Goal: Task Accomplishment & Management: Complete application form

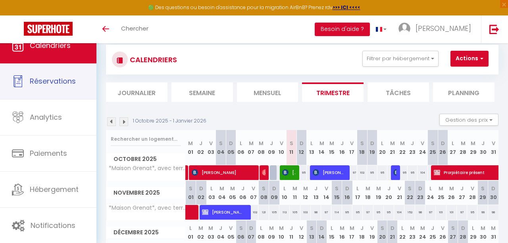
select select
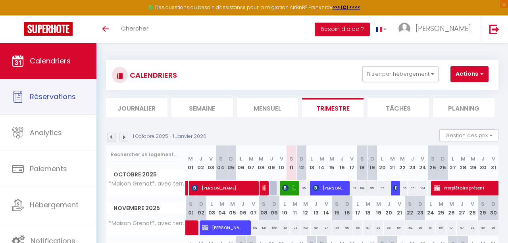
select select
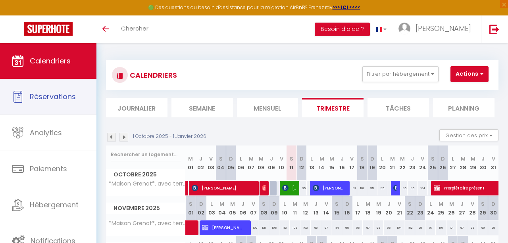
select select
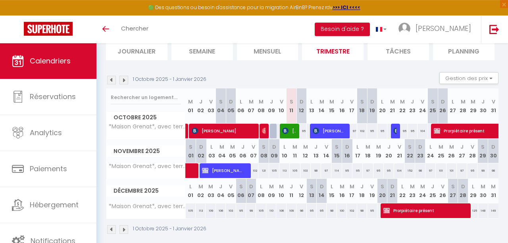
scroll to position [60, 0]
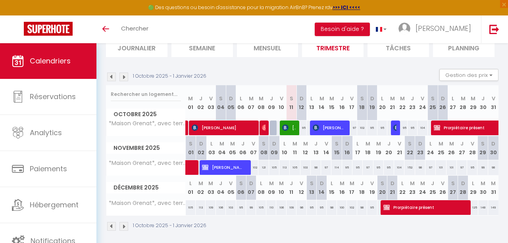
click at [227, 165] on span "[PERSON_NAME]" at bounding box center [223, 167] width 43 height 15
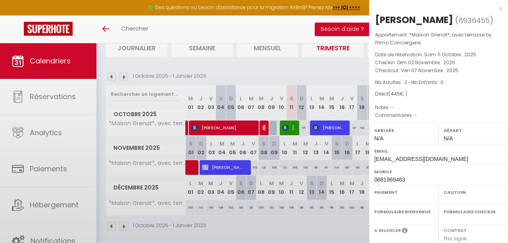
select select "OK"
select select "KO"
select select "0"
select select "1"
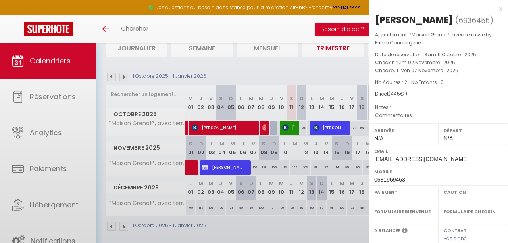
select select
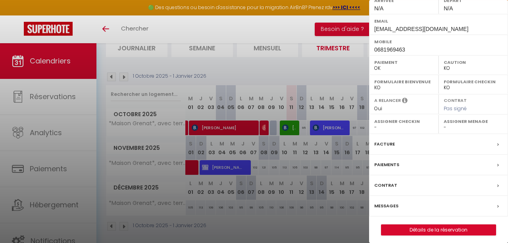
scroll to position [145, 0]
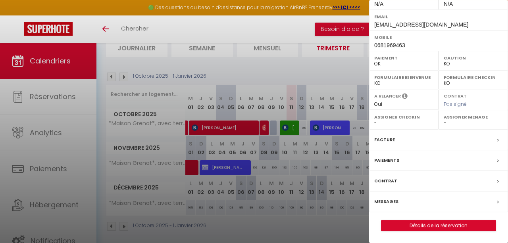
click at [383, 144] on label "Facture" at bounding box center [384, 140] width 21 height 8
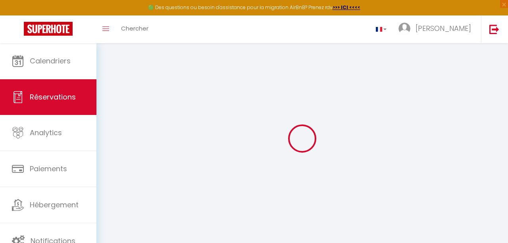
type input "Vincent"
type input "Le guyader"
type input "vileguyader@icloud.com"
type input "0681969463"
select select "FR"
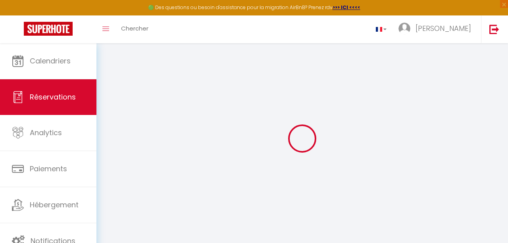
select select "69302"
select select "1"
type input "Dim 02 Novembre 2025"
select select
type input "Ven 07 Novembre 2025"
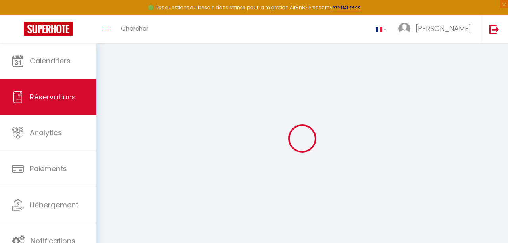
select select
type input "2"
select select "12"
select select
type input "445"
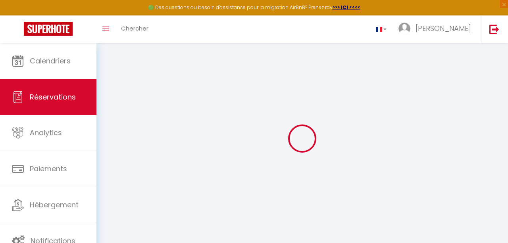
checkbox input "false"
type input "0"
select select
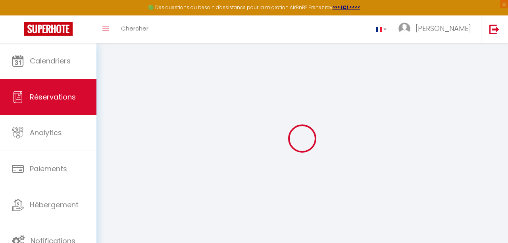
select select
select select "14"
checkbox input "false"
select select
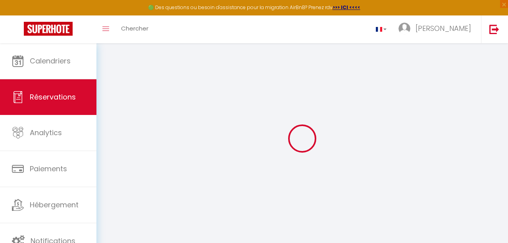
checkbox input "false"
select select
checkbox input "false"
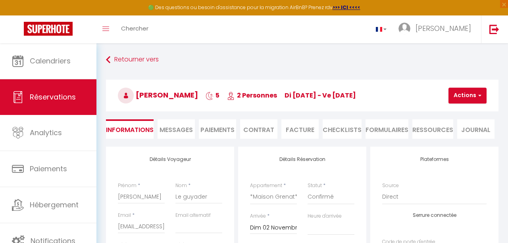
select select
checkbox input "false"
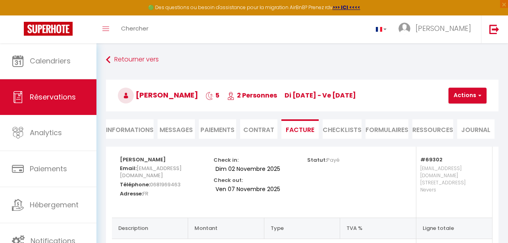
scroll to position [82, 0]
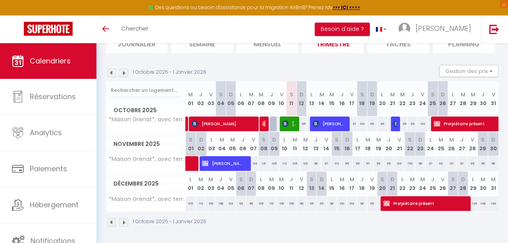
click at [124, 72] on img at bounding box center [124, 73] width 9 height 9
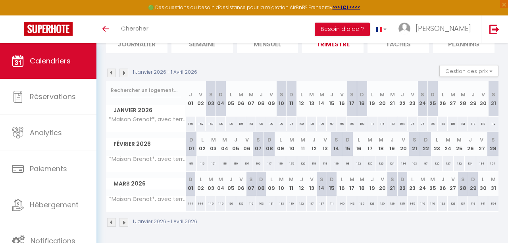
scroll to position [43, 0]
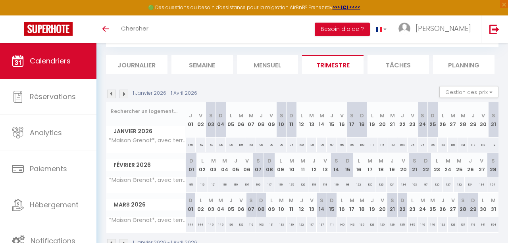
click at [125, 94] on img at bounding box center [124, 94] width 9 height 9
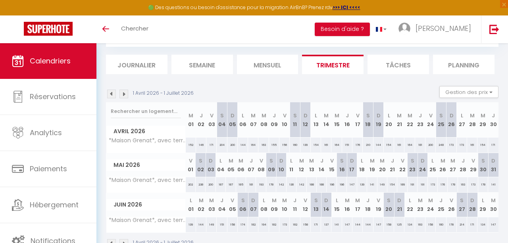
click at [125, 94] on img at bounding box center [124, 94] width 9 height 9
